Goal: Check status: Check status

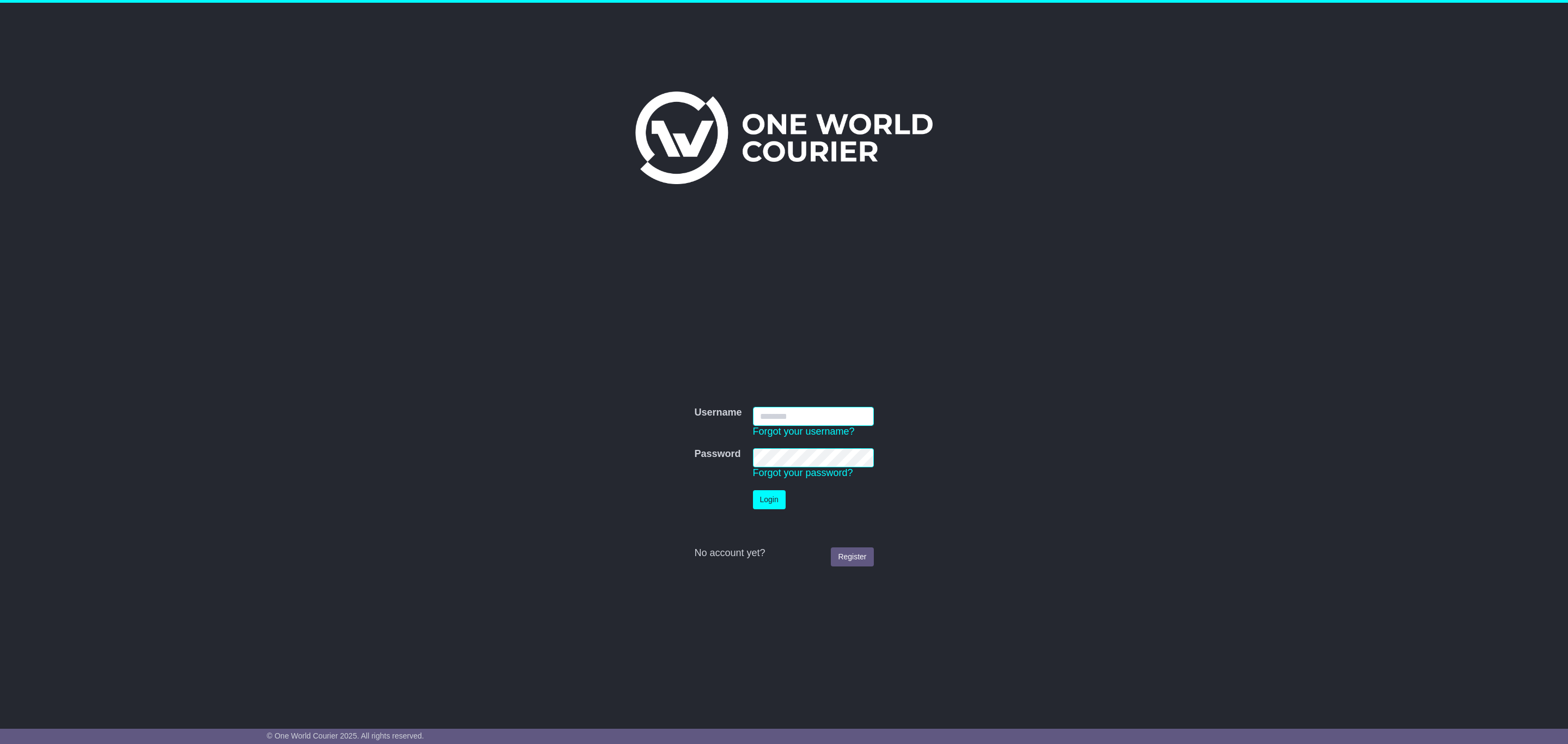
type input "**********"
click at [769, 497] on button "Login" at bounding box center [769, 499] width 33 height 19
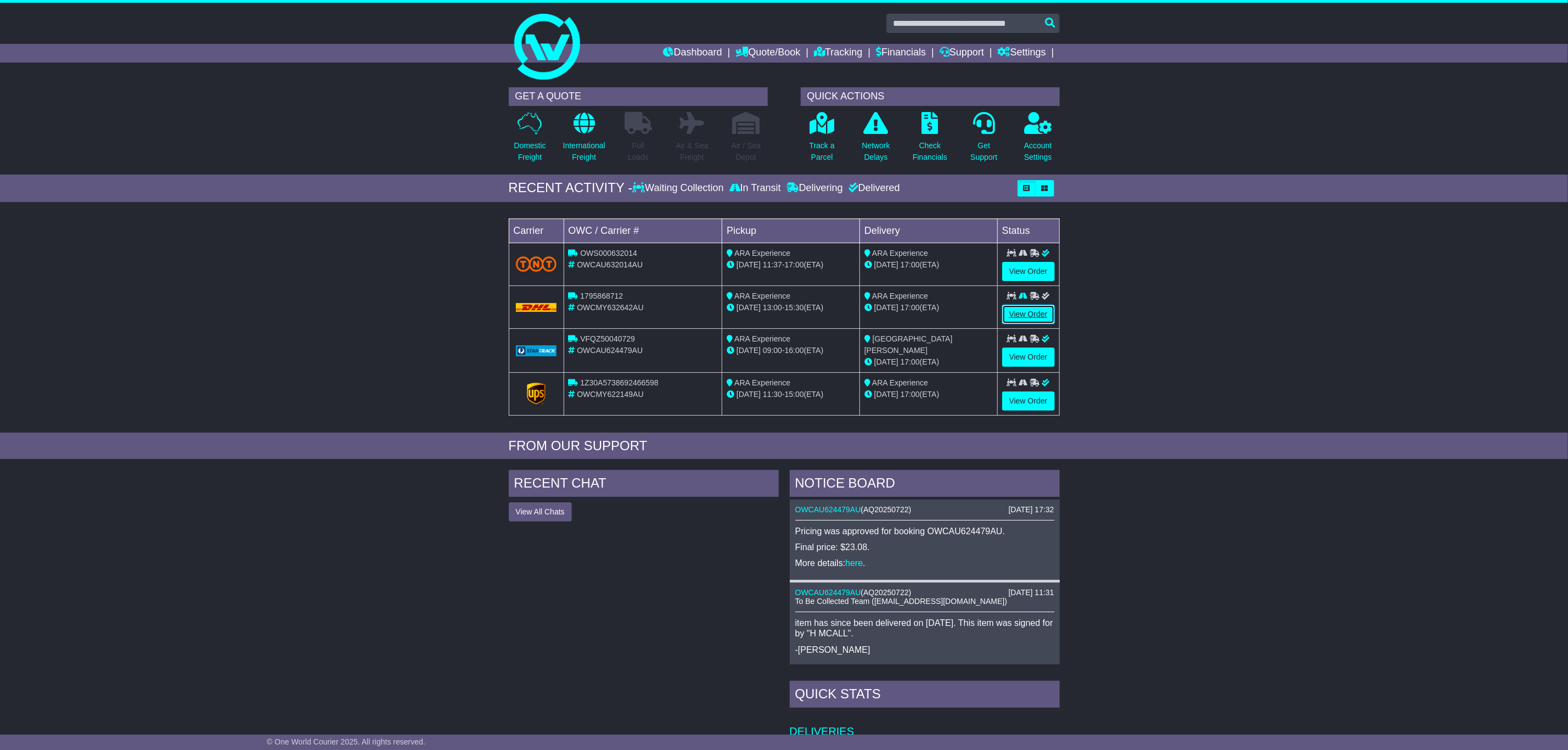
click at [1020, 316] on link "View Order" at bounding box center [1029, 314] width 53 height 20
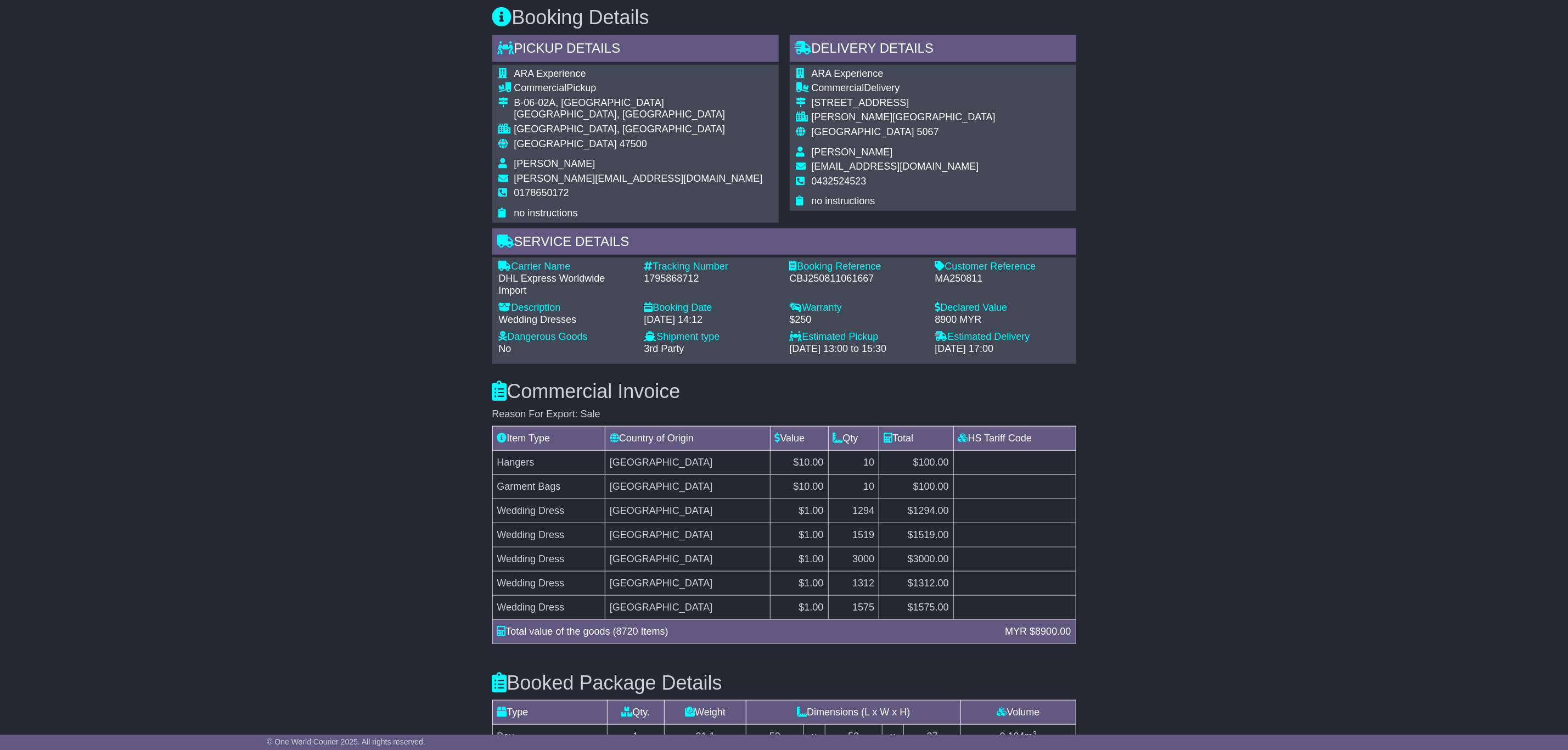
scroll to position [577, 0]
